Goal: Task Accomplishment & Management: Use online tool/utility

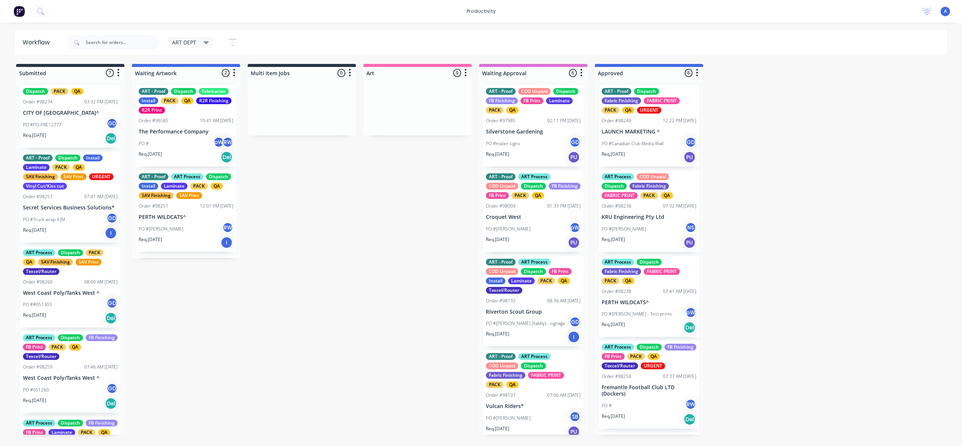
click at [103, 40] on input "text" at bounding box center [123, 42] width 74 height 15
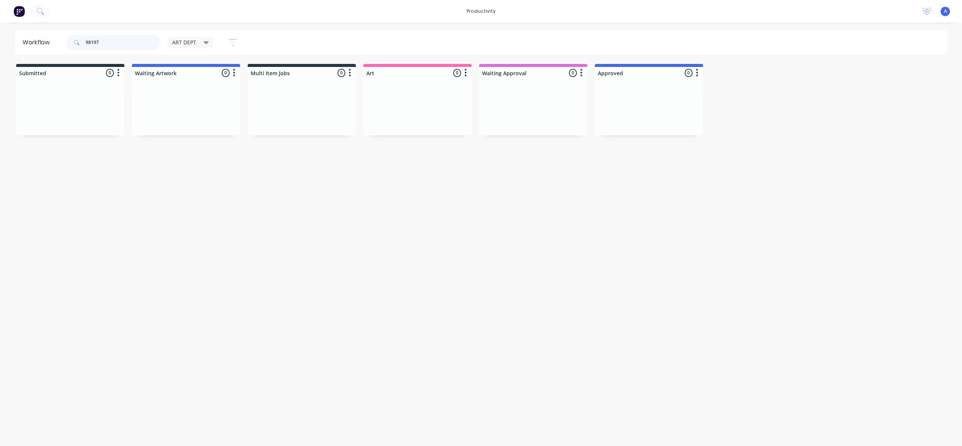
type input "98197"
drag, startPoint x: 525, startPoint y: 155, endPoint x: 439, endPoint y: 142, distance: 86.3
click at [439, 142] on div "ART - Proof ART Process COD Unpaid Dispatch Fabric Finishing FABRIC PRINT PACK …" at bounding box center [417, 130] width 108 height 103
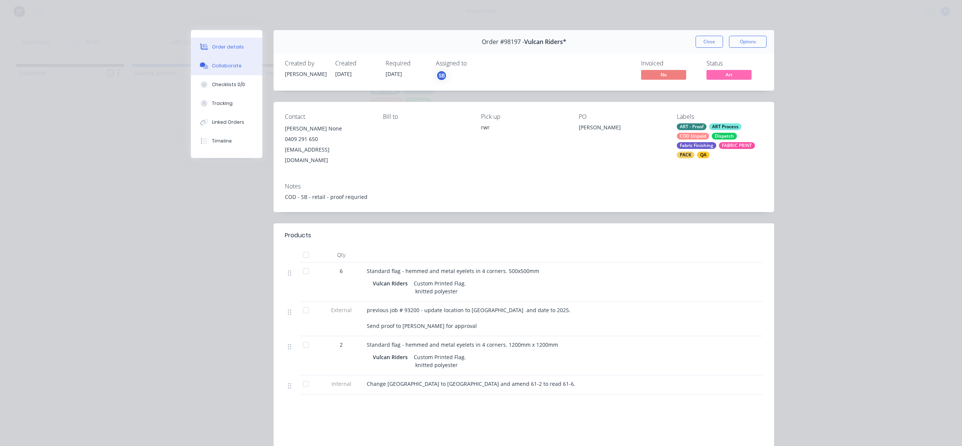
click at [218, 73] on button "Collaborate" at bounding box center [226, 65] width 71 height 19
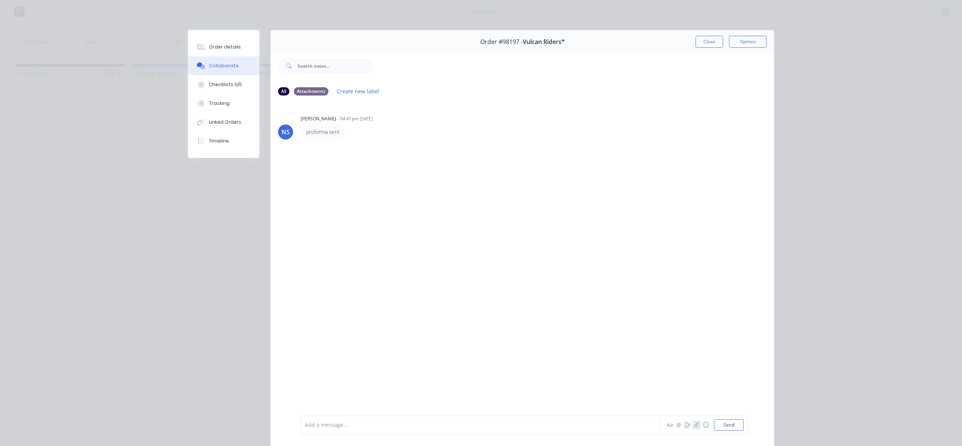
click at [694, 427] on button "button" at bounding box center [696, 424] width 9 height 9
click at [725, 431] on div "Add a message... Aa @ ☺ Send" at bounding box center [524, 406] width 447 height 58
click at [726, 428] on button "Send" at bounding box center [729, 424] width 30 height 11
click at [212, 117] on button "Linked Orders" at bounding box center [223, 122] width 71 height 19
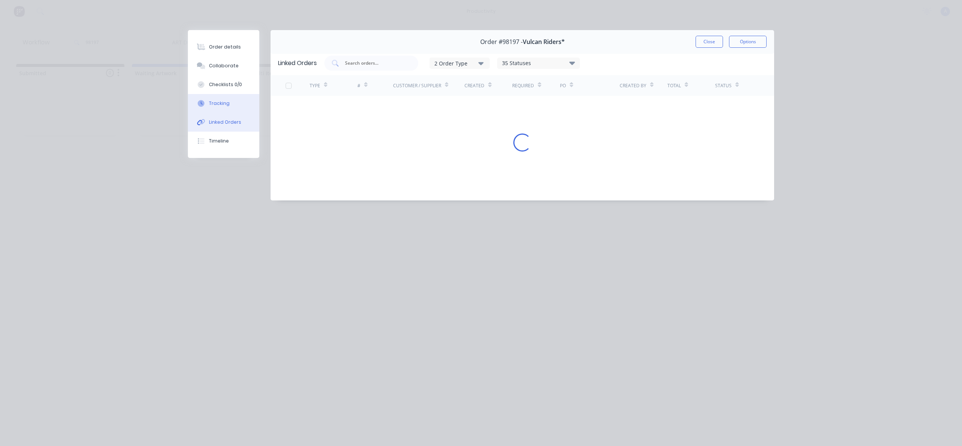
click at [213, 100] on div "Tracking" at bounding box center [219, 103] width 21 height 7
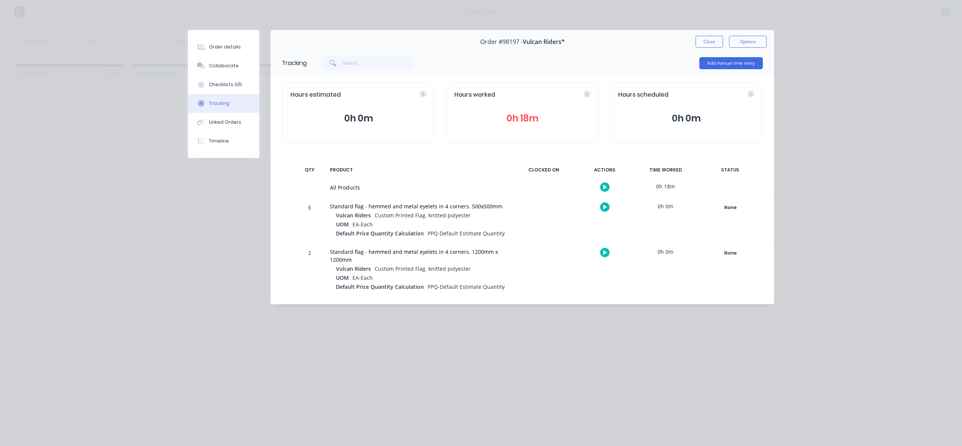
drag, startPoint x: 600, startPoint y: 190, endPoint x: 603, endPoint y: 185, distance: 5.7
click at [601, 190] on div at bounding box center [605, 187] width 56 height 18
click at [604, 184] on button "button" at bounding box center [604, 186] width 9 height 9
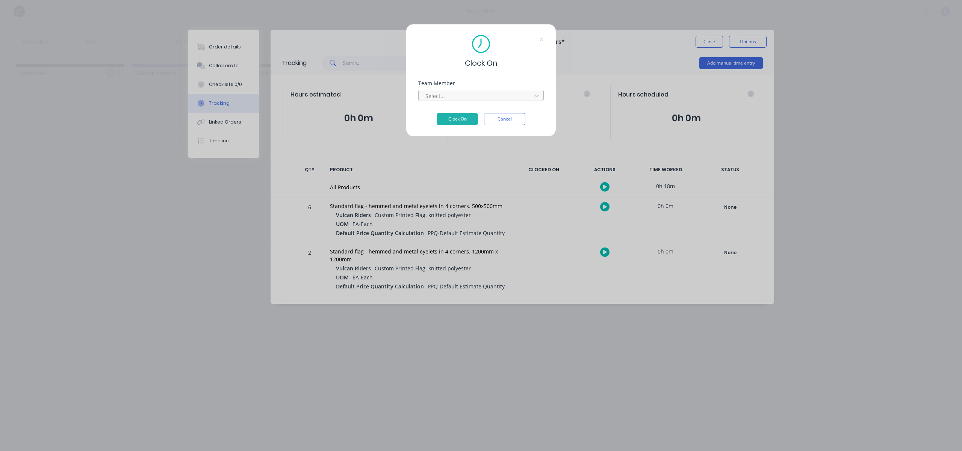
click at [452, 94] on div at bounding box center [476, 95] width 103 height 9
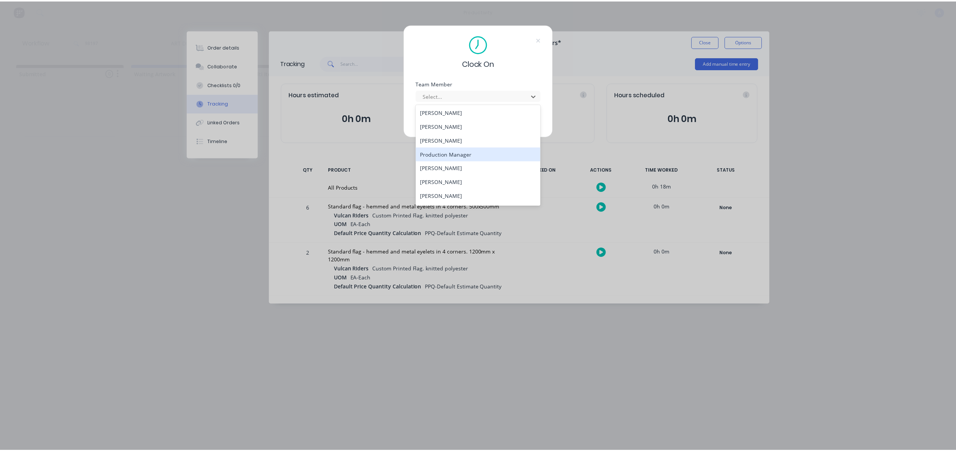
scroll to position [207, 0]
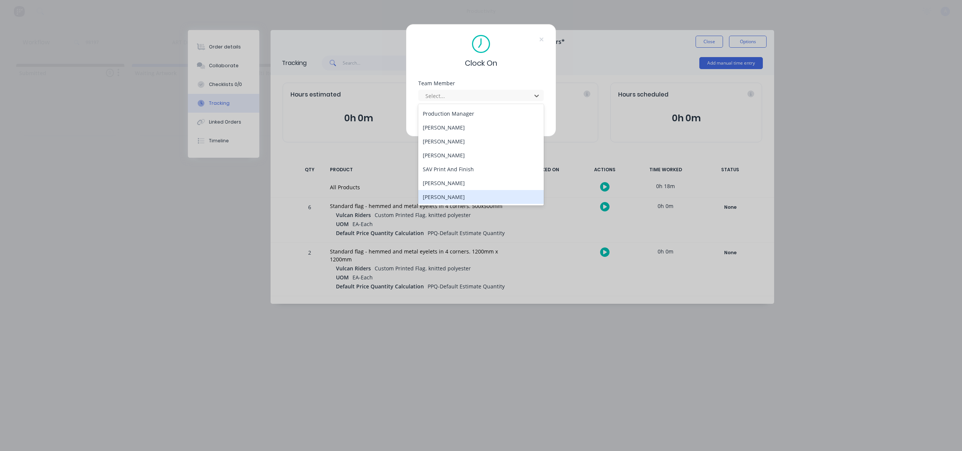
click at [449, 197] on div "[PERSON_NAME]" at bounding box center [481, 197] width 126 height 14
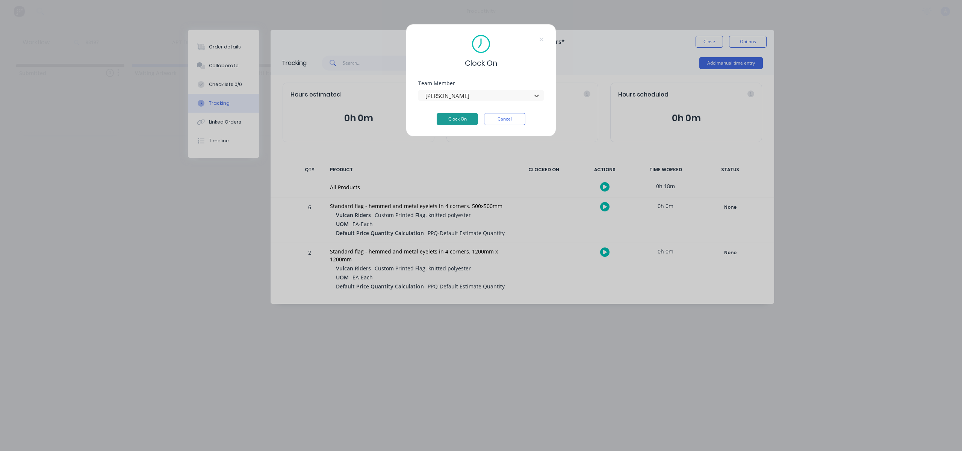
click at [467, 113] on button "Clock On" at bounding box center [457, 119] width 41 height 12
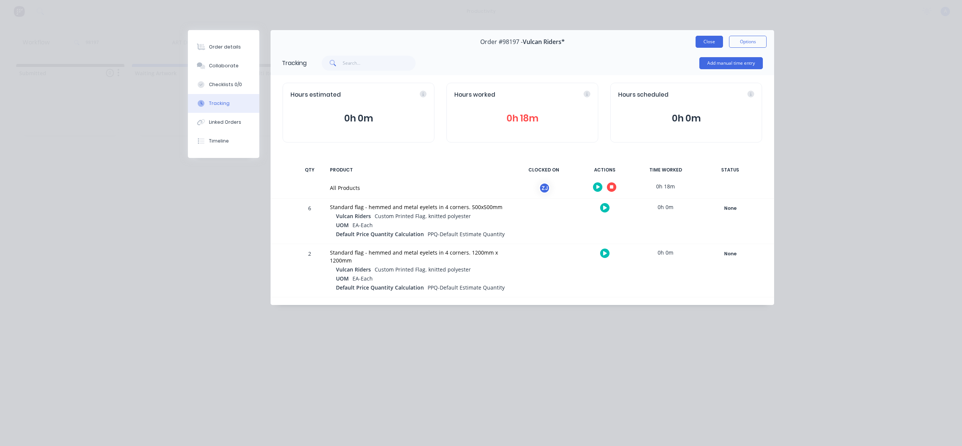
click at [702, 40] on button "Close" at bounding box center [709, 42] width 27 height 12
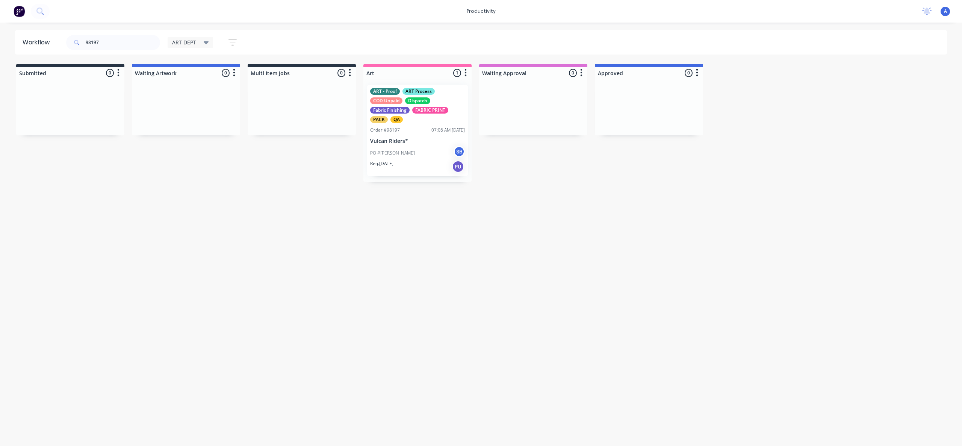
click at [474, 298] on div "Workflow 98197 ART DEPT Save new view None edit ART DEPT (Default) edit Banner …" at bounding box center [481, 230] width 962 height 401
click at [418, 139] on p "Vulcan Riders*" at bounding box center [417, 141] width 95 height 6
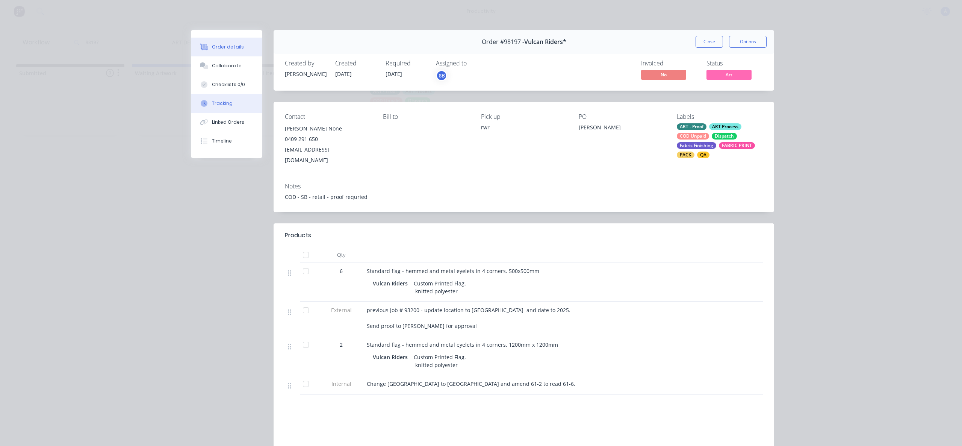
click at [212, 103] on div "Tracking" at bounding box center [222, 103] width 21 height 7
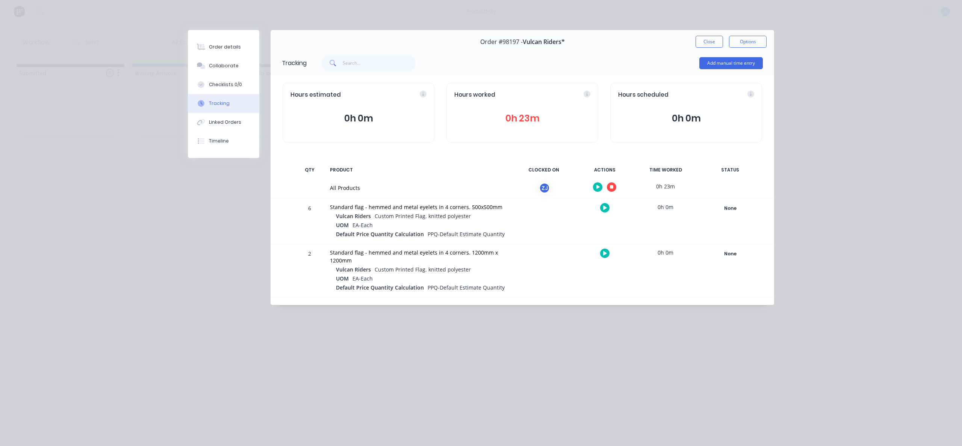
click at [616, 188] on div at bounding box center [605, 187] width 56 height 18
click at [616, 188] on button "button" at bounding box center [611, 186] width 9 height 9
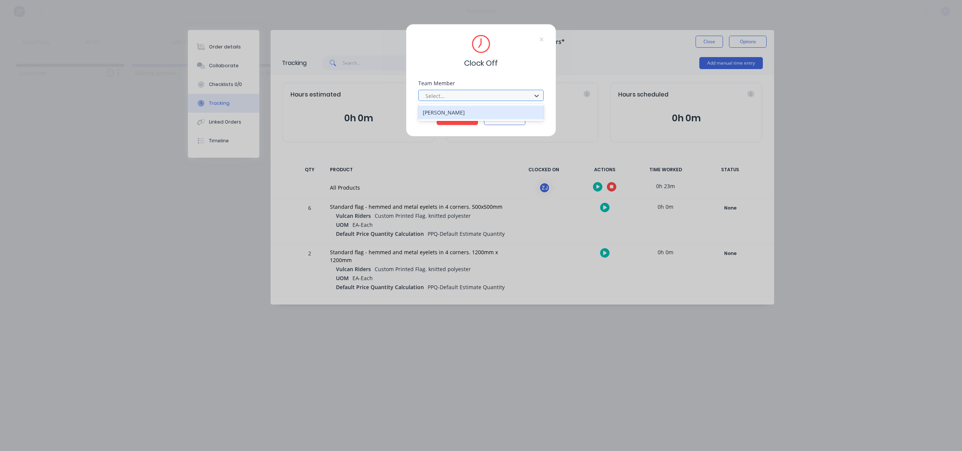
click at [520, 99] on div at bounding box center [476, 95] width 103 height 9
click at [487, 108] on div "[PERSON_NAME]" at bounding box center [481, 113] width 126 height 14
click at [449, 125] on button "Clock Off" at bounding box center [457, 119] width 41 height 12
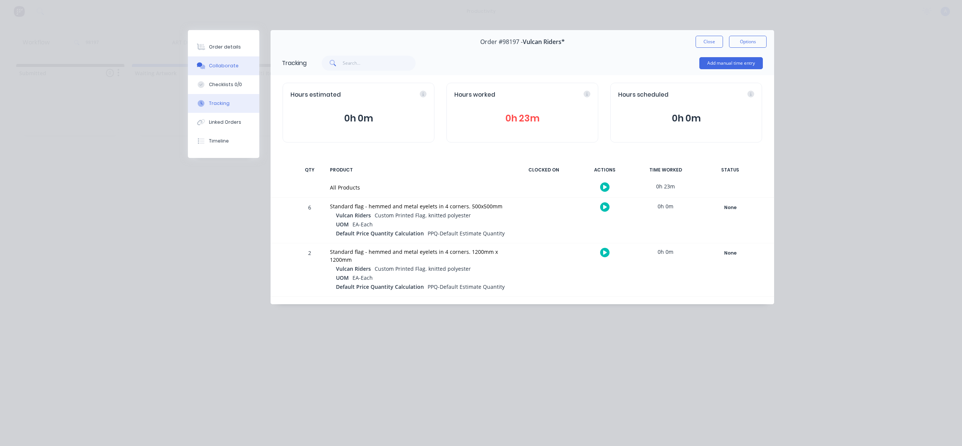
click at [220, 66] on div "Collaborate" at bounding box center [224, 65] width 30 height 7
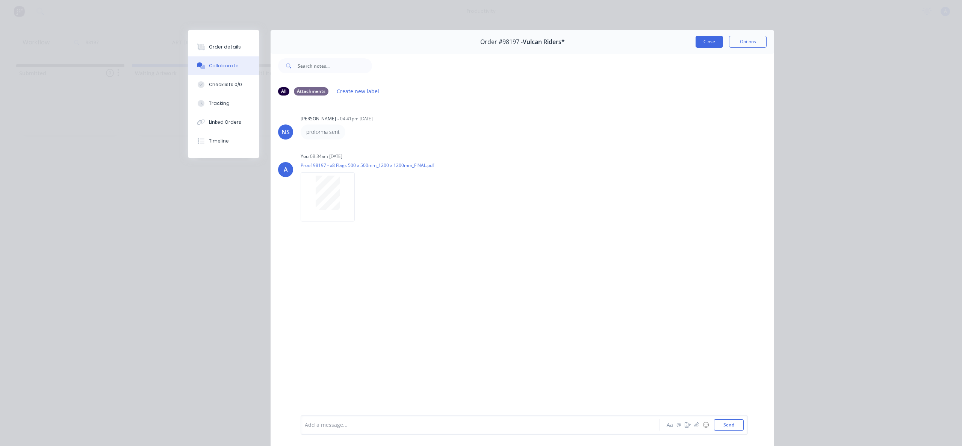
click at [703, 42] on button "Close" at bounding box center [709, 42] width 27 height 12
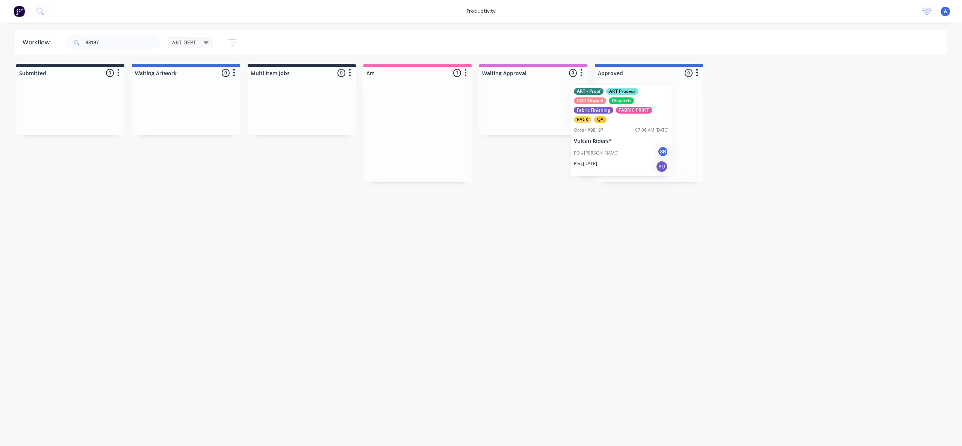
drag, startPoint x: 401, startPoint y: 147, endPoint x: 647, endPoint y: 144, distance: 245.4
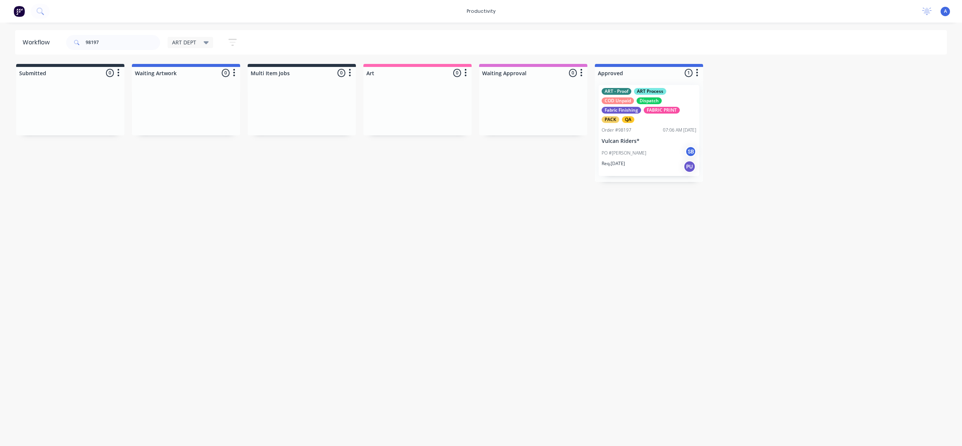
click at [432, 333] on div "Workflow 98197 ART DEPT Save new view None edit ART DEPT (Default) edit Banner …" at bounding box center [481, 230] width 962 height 401
click at [644, 143] on p "Vulcan Riders*" at bounding box center [649, 141] width 95 height 6
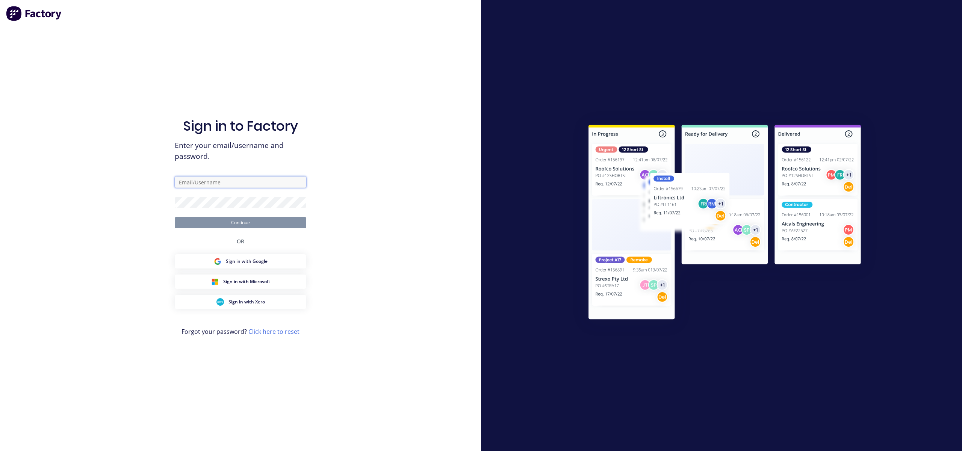
type input "[EMAIL_ADDRESS][DOMAIN_NAME]"
click at [263, 218] on button "Continue" at bounding box center [241, 222] width 132 height 11
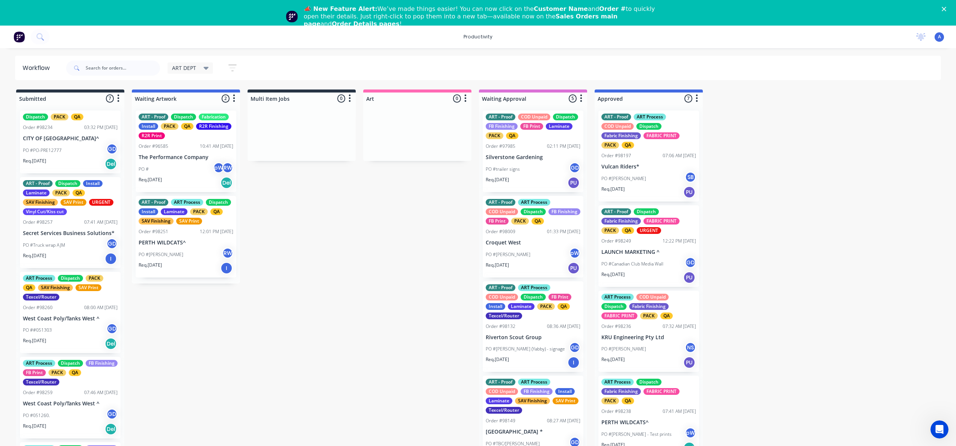
click at [947, 10] on polygon "Close" at bounding box center [944, 9] width 5 height 5
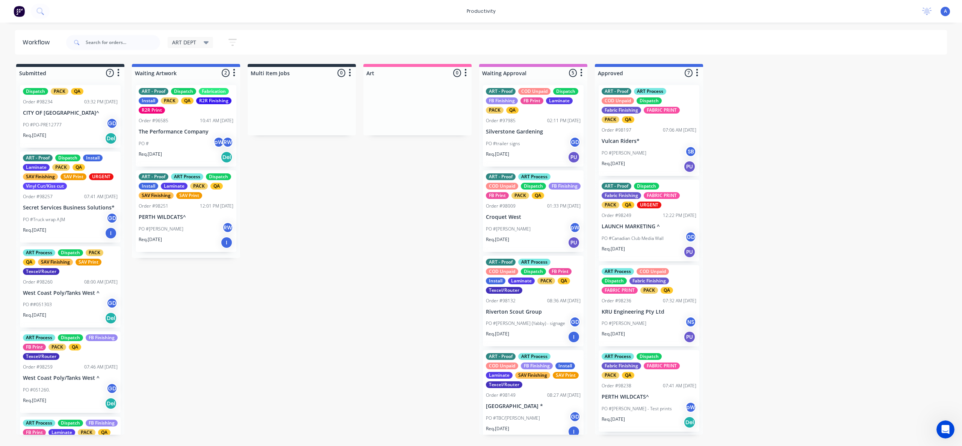
click at [132, 40] on input "text" at bounding box center [123, 42] width 74 height 15
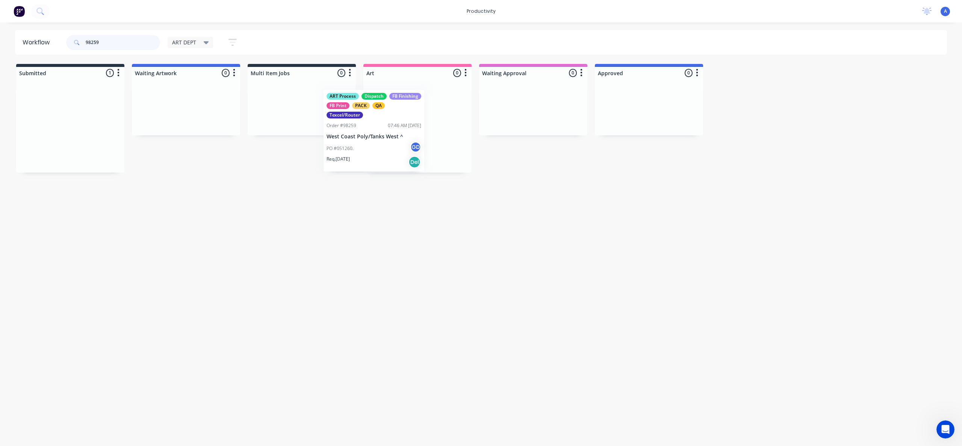
drag, startPoint x: 74, startPoint y: 127, endPoint x: 378, endPoint y: 131, distance: 304.8
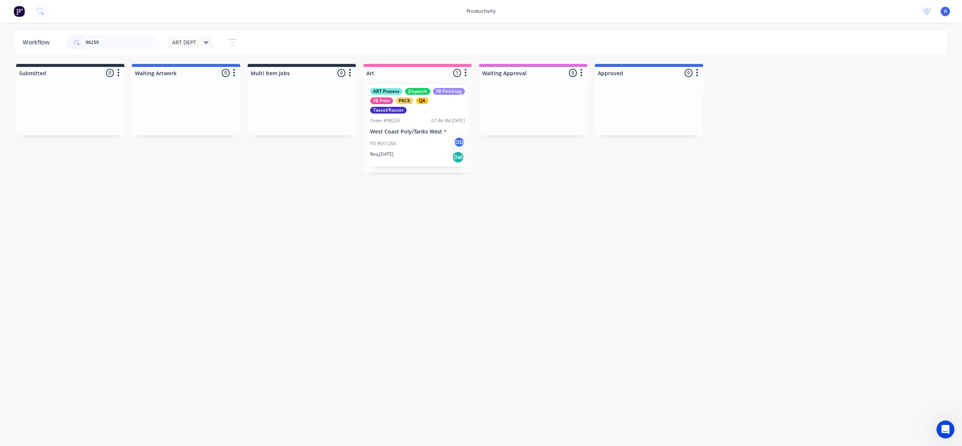
click at [409, 130] on p "West Coast Poly/Tanks West ^" at bounding box center [417, 132] width 95 height 6
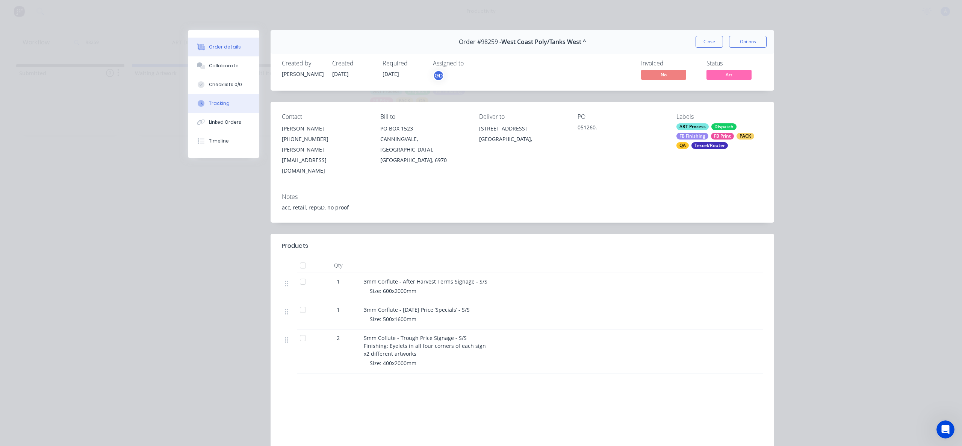
click at [205, 95] on button "Tracking" at bounding box center [223, 103] width 71 height 19
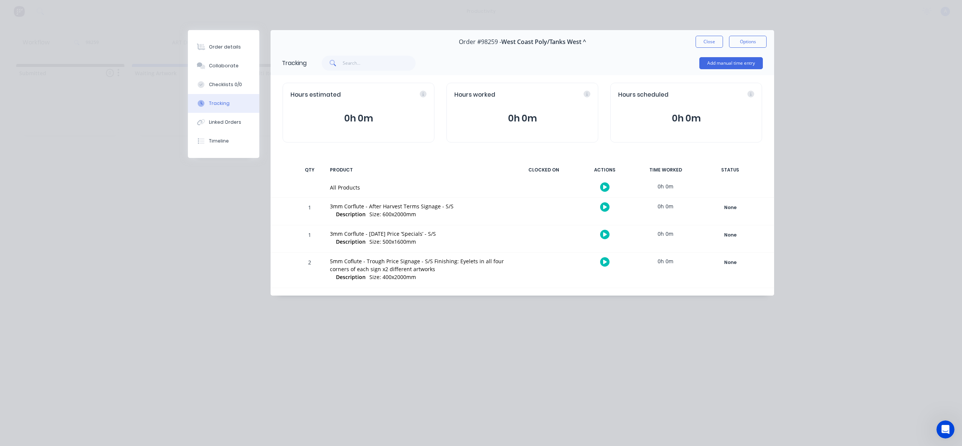
click at [611, 187] on div at bounding box center [605, 187] width 56 height 18
click at [607, 188] on button "button" at bounding box center [604, 186] width 9 height 9
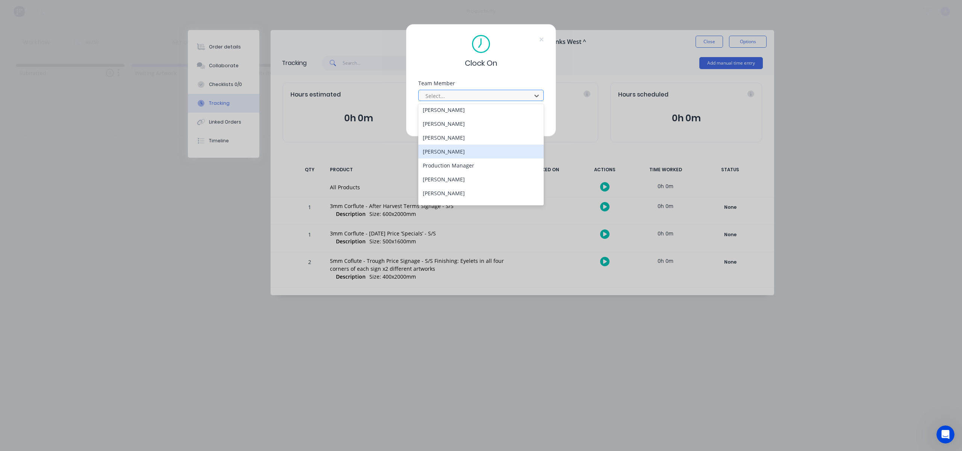
scroll to position [207, 0]
click at [452, 198] on div "[PERSON_NAME]" at bounding box center [481, 197] width 126 height 14
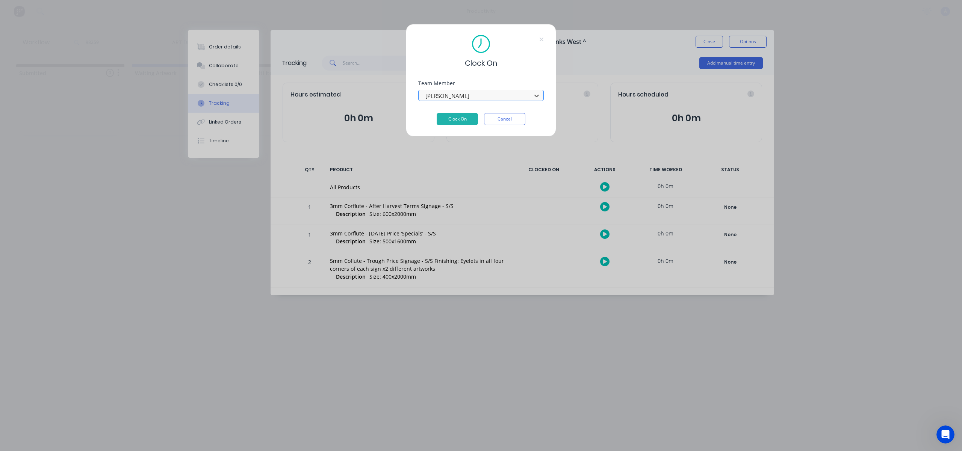
click at [474, 110] on div "Team Member option [PERSON_NAME], selected. [PERSON_NAME]" at bounding box center [481, 97] width 126 height 32
click at [471, 119] on button "Clock On" at bounding box center [457, 119] width 41 height 12
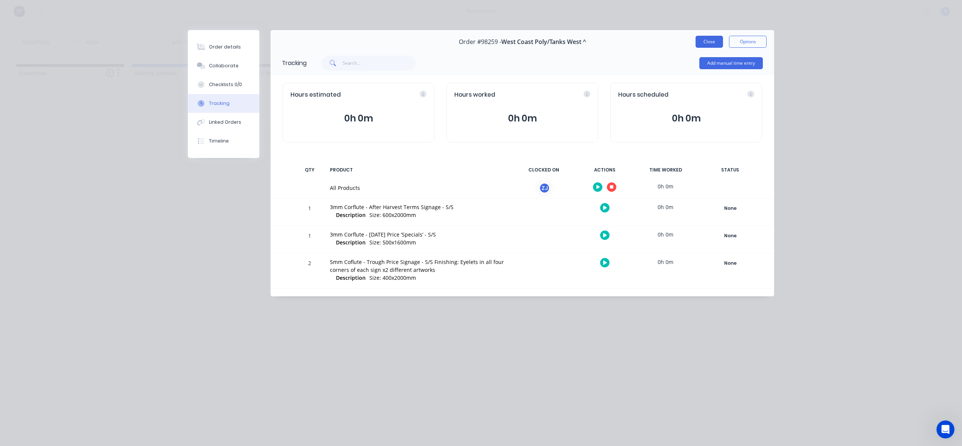
click at [707, 44] on button "Close" at bounding box center [709, 42] width 27 height 12
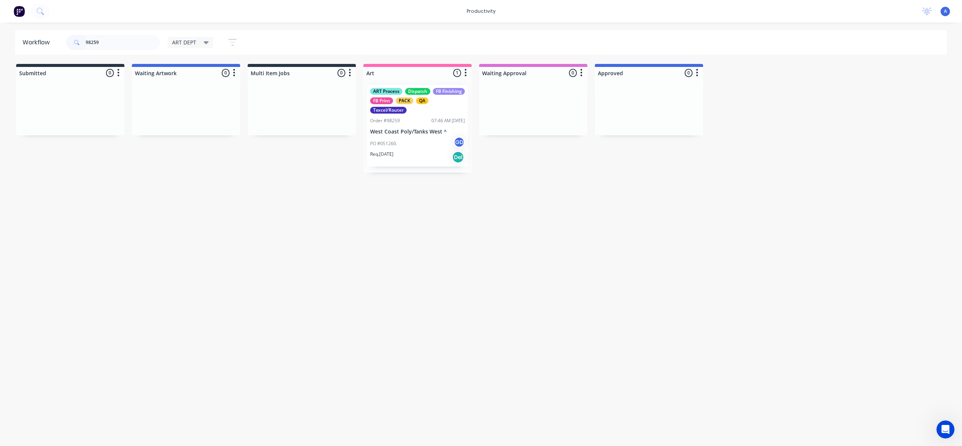
click at [401, 147] on div "PO #051260. GD" at bounding box center [417, 143] width 95 height 14
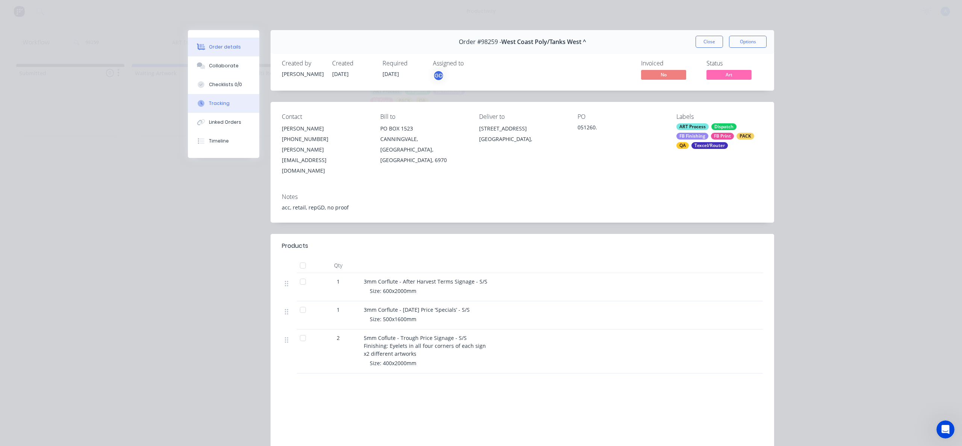
click at [217, 104] on div "Tracking" at bounding box center [219, 103] width 21 height 7
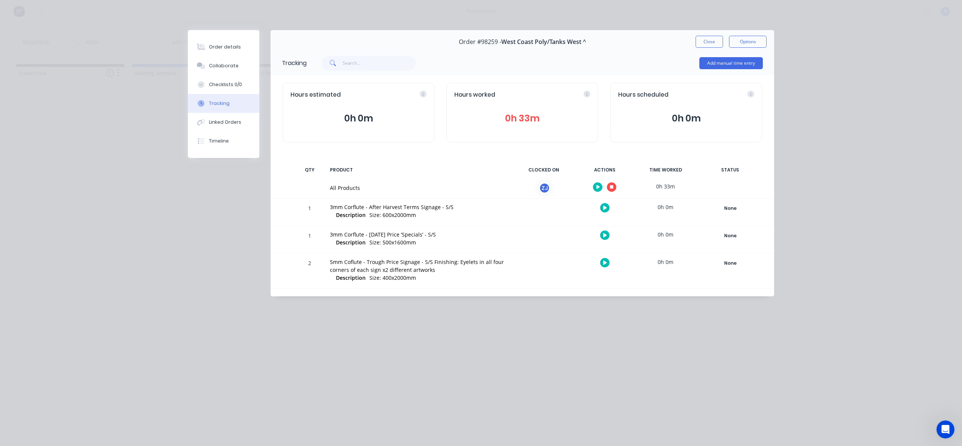
click at [613, 187] on icon "button" at bounding box center [612, 187] width 4 height 4
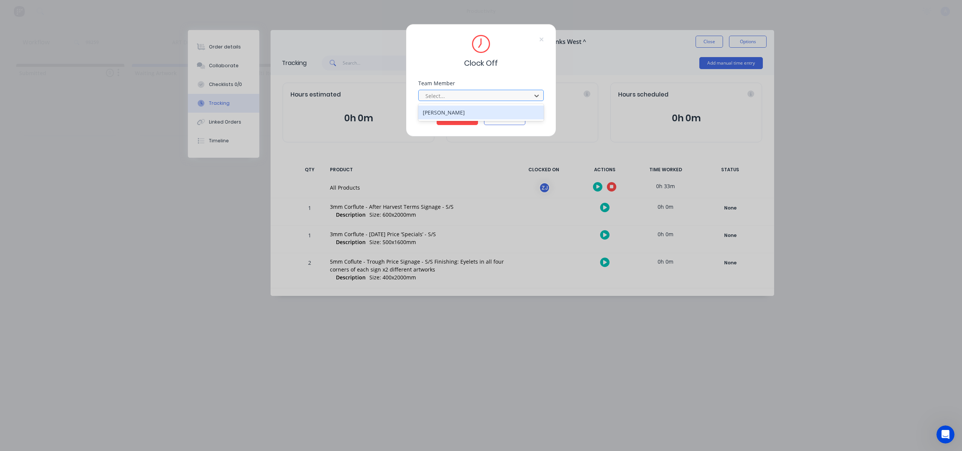
click at [473, 96] on div at bounding box center [476, 95] width 103 height 9
click at [466, 111] on div "[PERSON_NAME]" at bounding box center [481, 113] width 126 height 14
click at [466, 118] on button "Clock Off" at bounding box center [457, 119] width 41 height 12
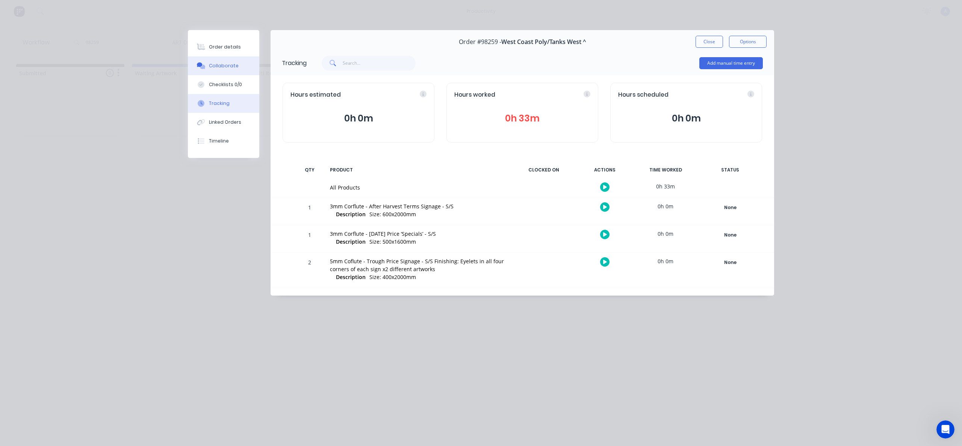
click at [228, 61] on button "Collaborate" at bounding box center [223, 65] width 71 height 19
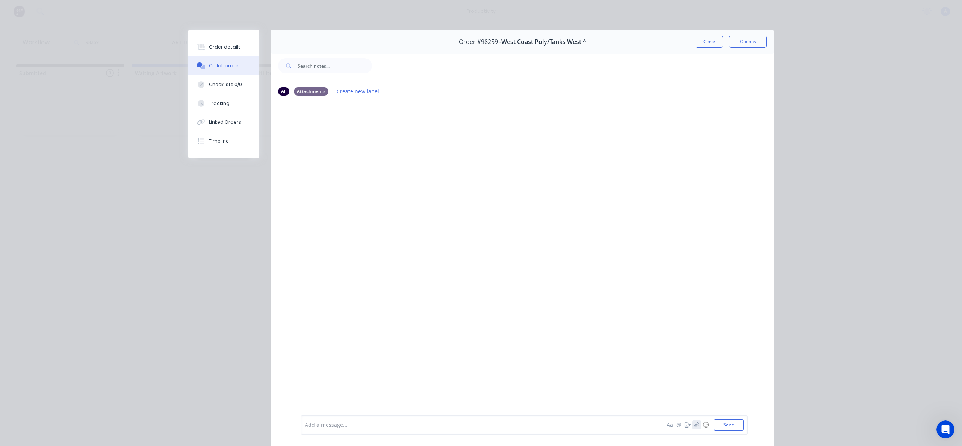
click at [695, 423] on icon "button" at bounding box center [697, 424] width 5 height 5
click at [725, 430] on button "Send" at bounding box center [729, 424] width 30 height 11
click at [225, 106] on div "Tracking" at bounding box center [219, 103] width 21 height 7
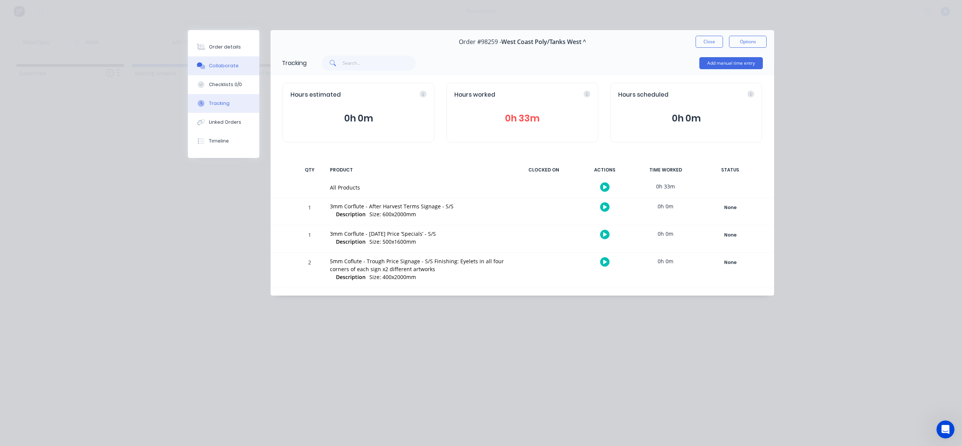
drag, startPoint x: 237, startPoint y: 82, endPoint x: 229, endPoint y: 67, distance: 16.3
click at [237, 82] on div "Checklists 0/0" at bounding box center [225, 84] width 33 height 7
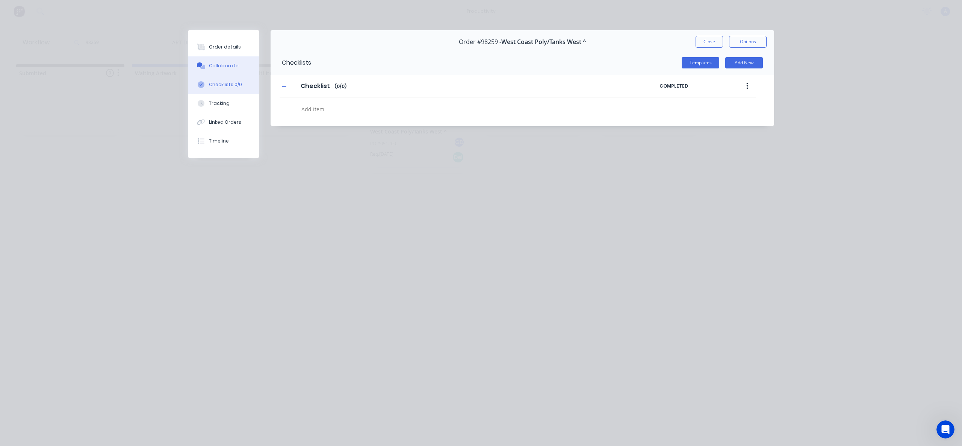
click at [228, 67] on div "Collaborate" at bounding box center [224, 65] width 30 height 7
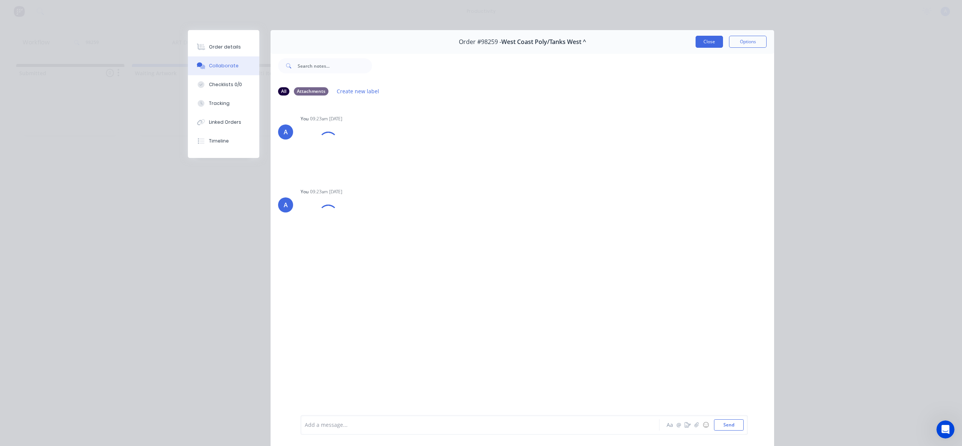
click at [703, 37] on button "Close" at bounding box center [709, 42] width 27 height 12
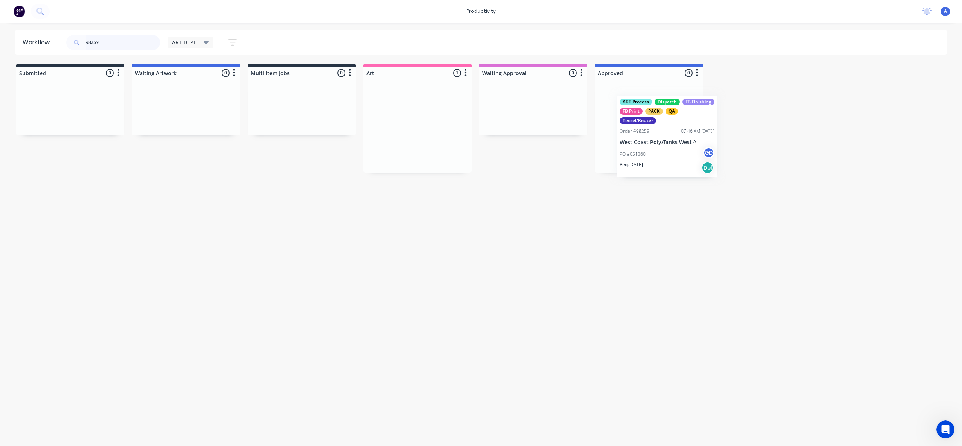
drag, startPoint x: 406, startPoint y: 153, endPoint x: 657, endPoint y: 161, distance: 251.9
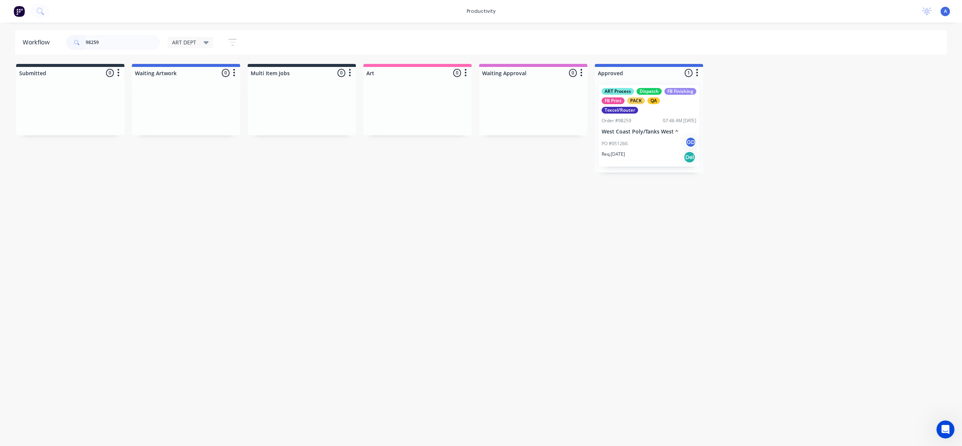
click at [633, 132] on p "West Coast Poly/Tanks West ^" at bounding box center [649, 132] width 95 height 6
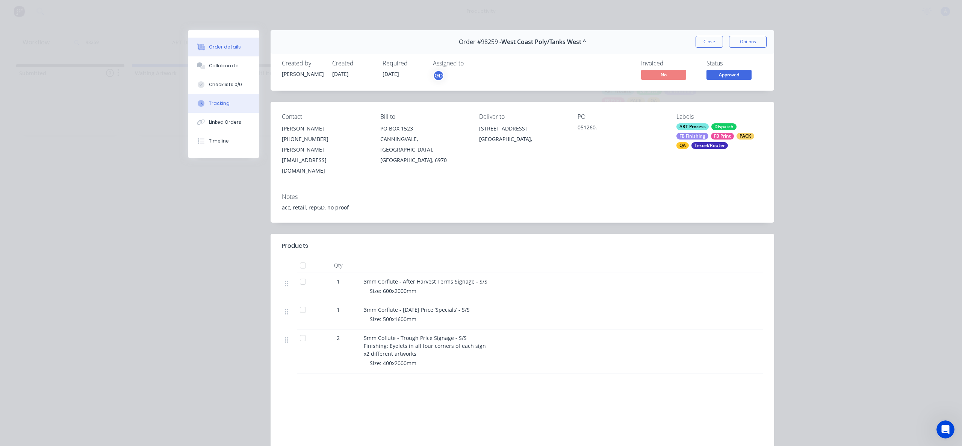
click at [216, 109] on button "Tracking" at bounding box center [223, 103] width 71 height 19
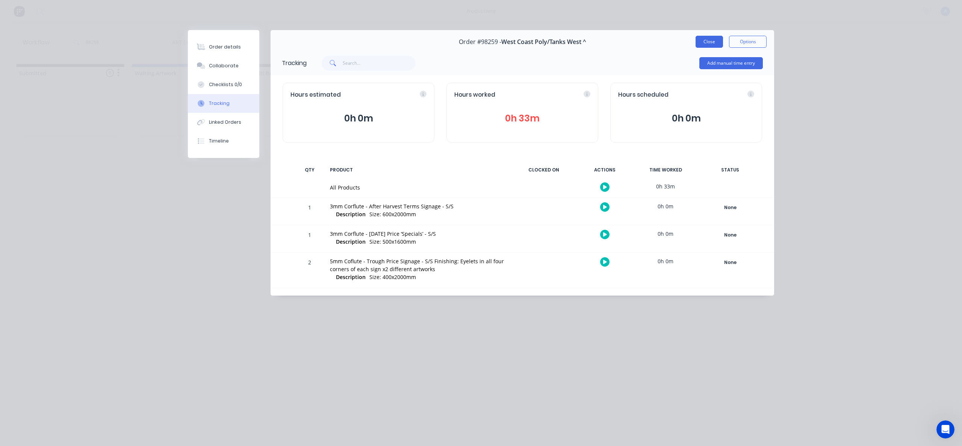
click at [702, 42] on button "Close" at bounding box center [709, 42] width 27 height 12
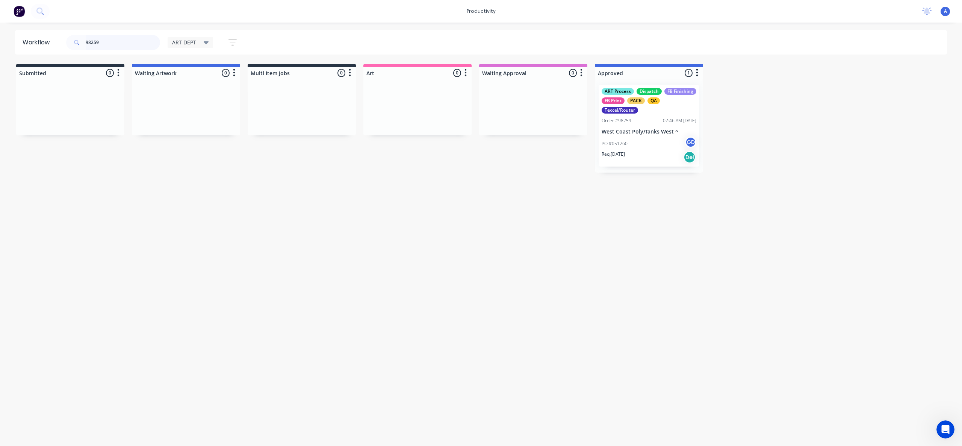
click at [126, 41] on input "98259" at bounding box center [123, 42] width 74 height 15
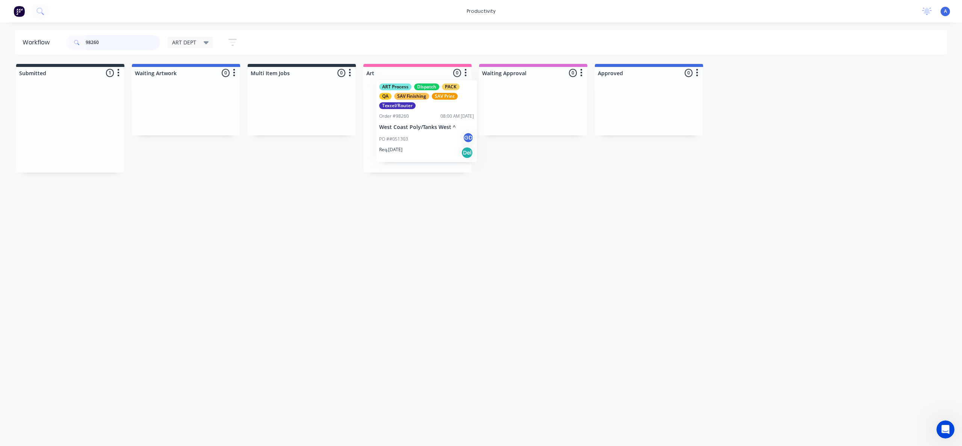
drag, startPoint x: 79, startPoint y: 133, endPoint x: 454, endPoint y: 127, distance: 375.9
type input "98260"
click at [444, 137] on div "PO ##051303 GD" at bounding box center [417, 143] width 95 height 14
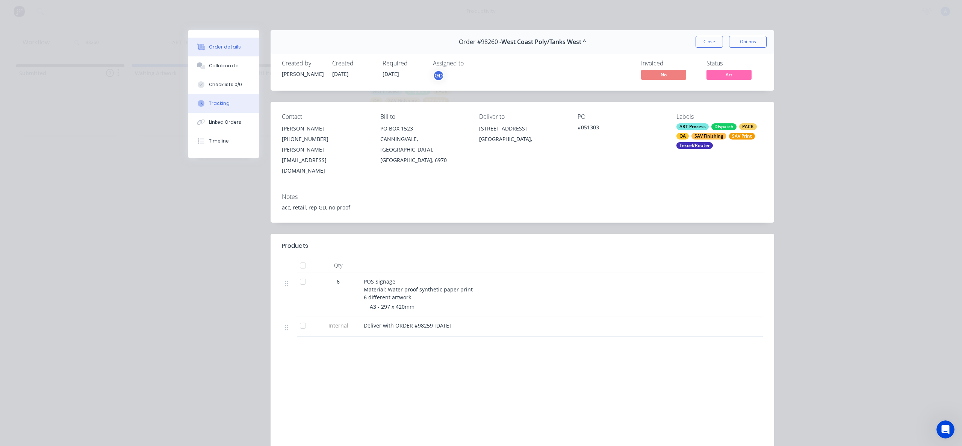
click at [209, 109] on button "Tracking" at bounding box center [223, 103] width 71 height 19
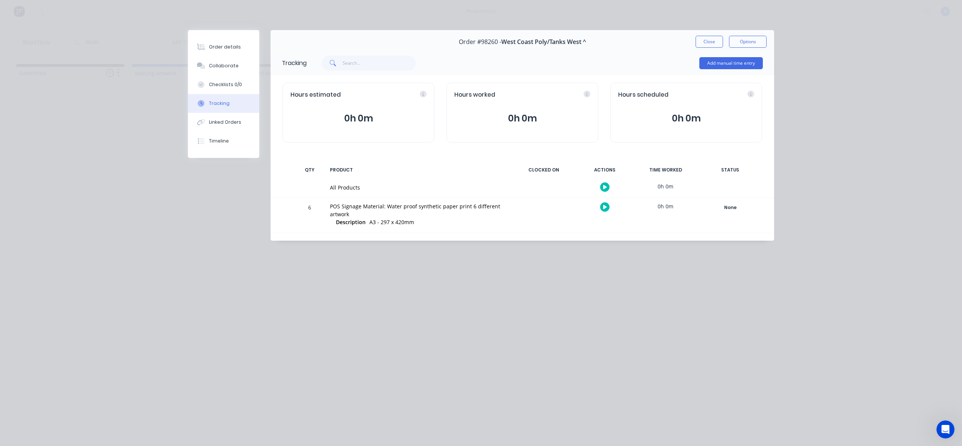
click at [600, 185] on button "button" at bounding box center [604, 186] width 9 height 9
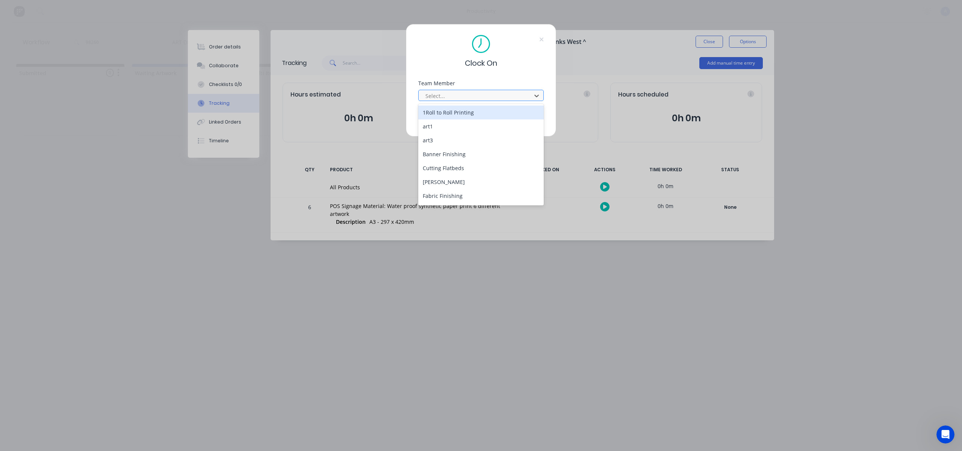
click at [472, 97] on div at bounding box center [476, 95] width 103 height 9
click at [454, 193] on div "[PERSON_NAME]" at bounding box center [481, 197] width 126 height 14
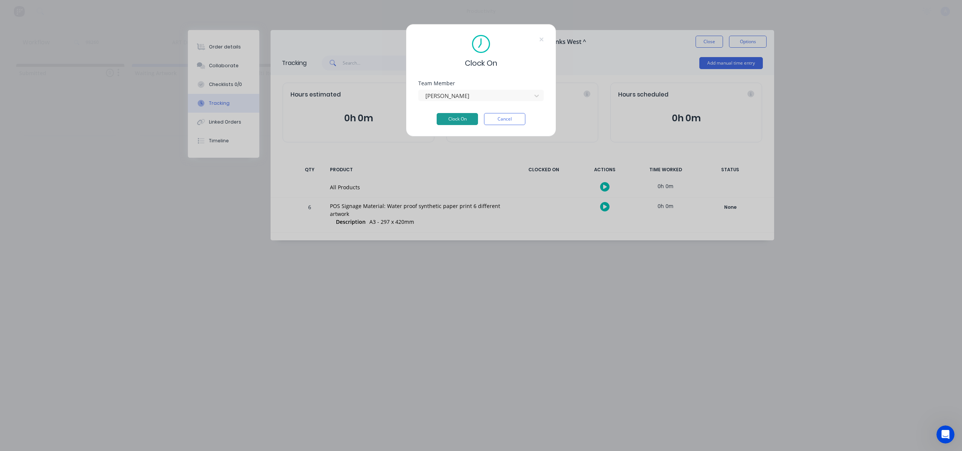
click at [458, 122] on button "Clock On" at bounding box center [457, 119] width 41 height 12
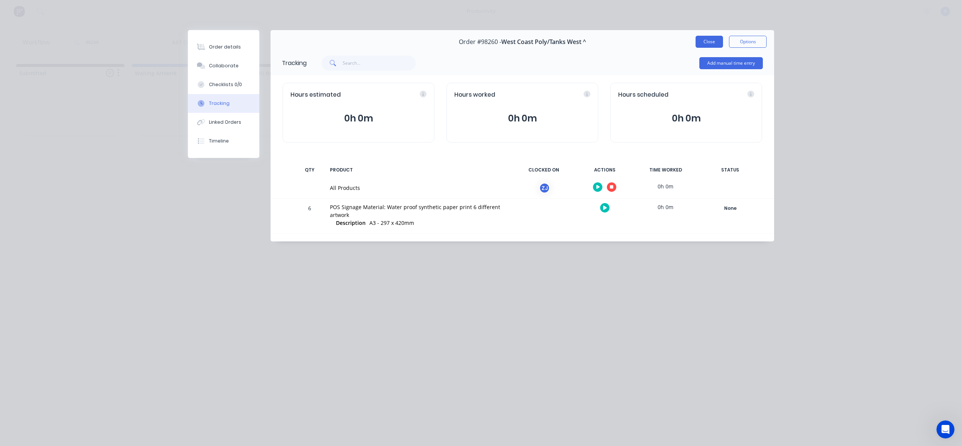
click at [705, 39] on button "Close" at bounding box center [709, 42] width 27 height 12
